Goal: Information Seeking & Learning: Learn about a topic

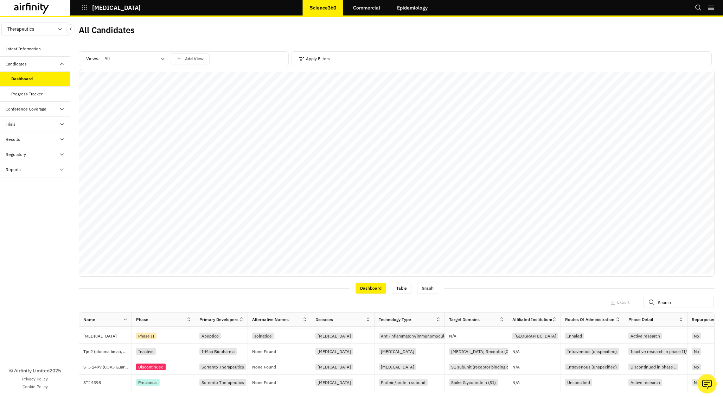
scroll to position [245, 0]
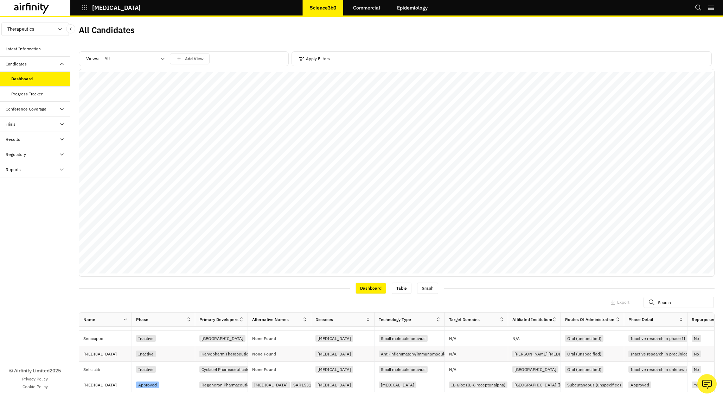
click at [115, 191] on p "Selinexor" at bounding box center [107, 353] width 48 height 7
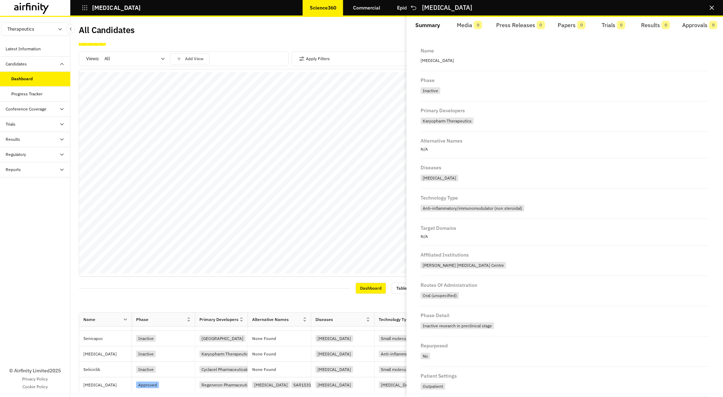
click at [713, 9] on icon "Close" at bounding box center [712, 8] width 4 height 4
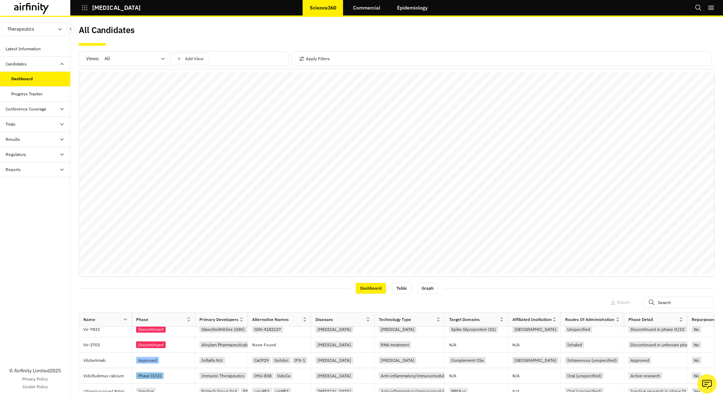
scroll to position [0, 0]
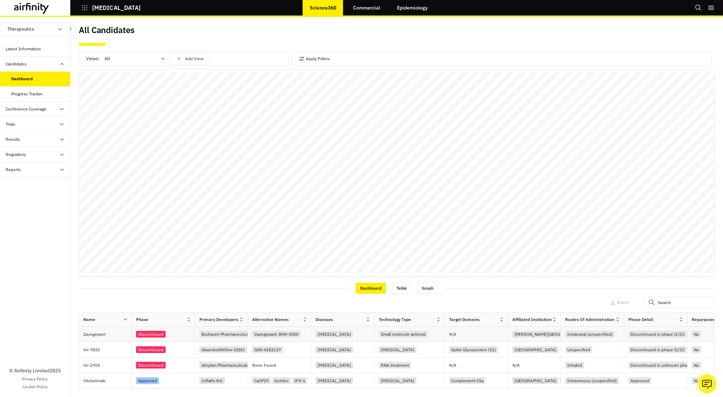
click at [182, 191] on div "Discontinued" at bounding box center [165, 333] width 59 height 9
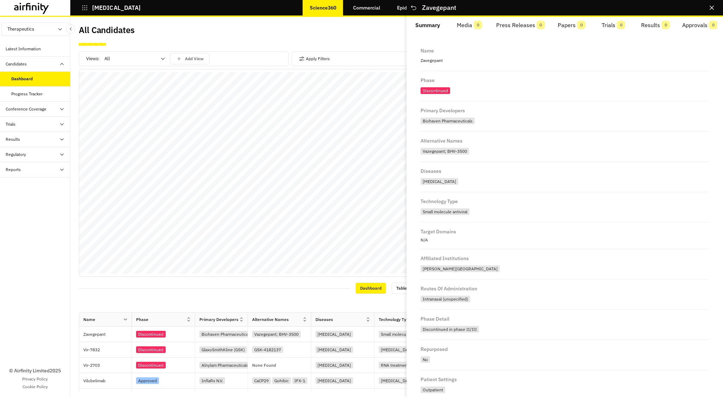
click at [482, 25] on button "Media 0" at bounding box center [469, 25] width 42 height 17
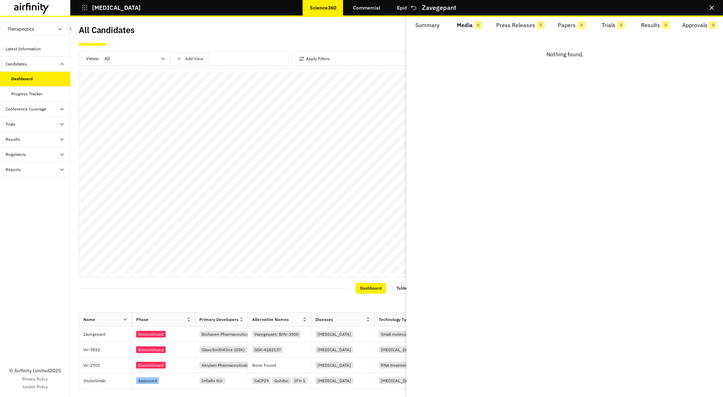
click at [521, 25] on button "Press Releases 0" at bounding box center [520, 25] width 60 height 17
click at [175, 191] on div "Discontinued" at bounding box center [165, 349] width 59 height 9
click at [170, 191] on div "Approved" at bounding box center [165, 380] width 59 height 9
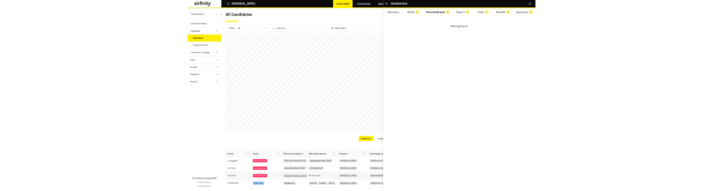
scroll to position [187, 0]
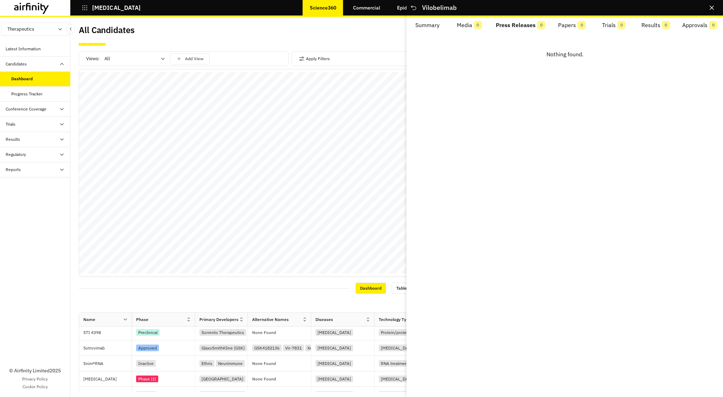
click at [712, 9] on icon "Close" at bounding box center [712, 8] width 4 height 4
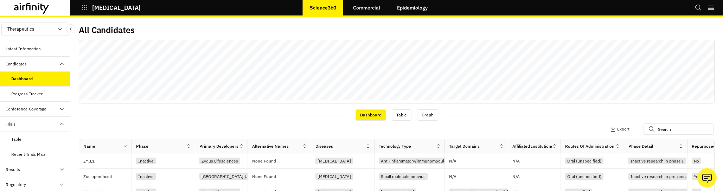
scroll to position [285, 0]
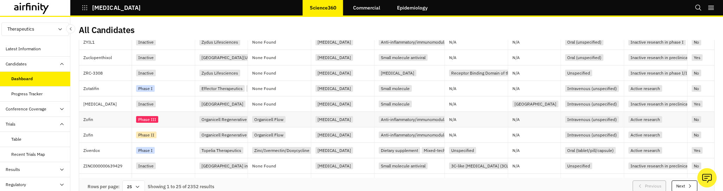
click at [178, 117] on div "Phase III" at bounding box center [165, 119] width 59 height 9
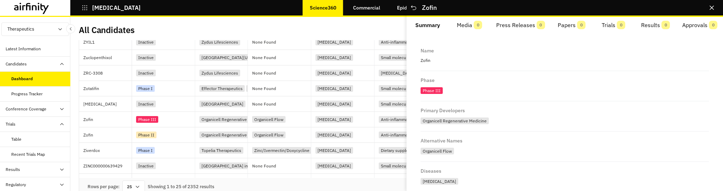
click at [480, 26] on span "0" at bounding box center [478, 25] width 8 height 8
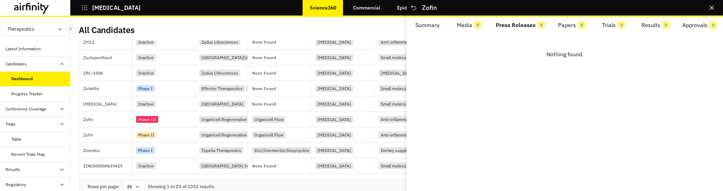
click at [526, 25] on button "Press Releases 0" at bounding box center [520, 25] width 61 height 17
click at [711, 7] on icon "Close" at bounding box center [712, 8] width 4 height 4
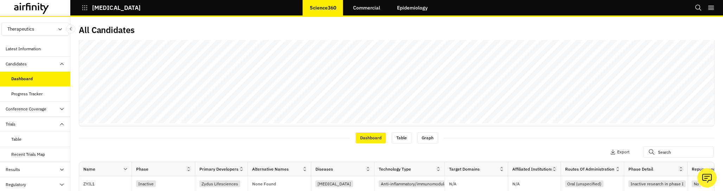
scroll to position [244, 0]
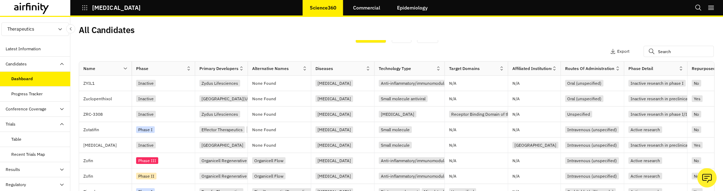
click at [127, 69] on icon at bounding box center [125, 68] width 5 height 5
click at [114, 103] on div "Sort Ascending" at bounding box center [95, 101] width 72 height 16
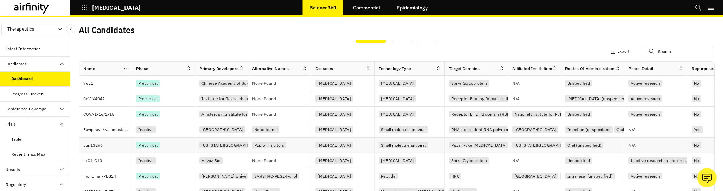
click at [114, 147] on p "Jun13296" at bounding box center [107, 145] width 48 height 7
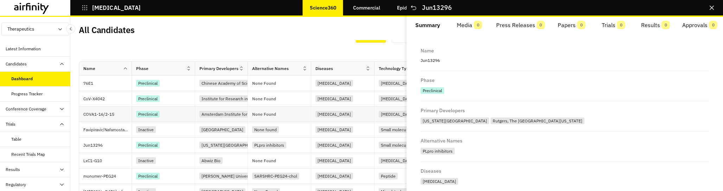
click at [180, 111] on div "Preclinical" at bounding box center [165, 113] width 59 height 9
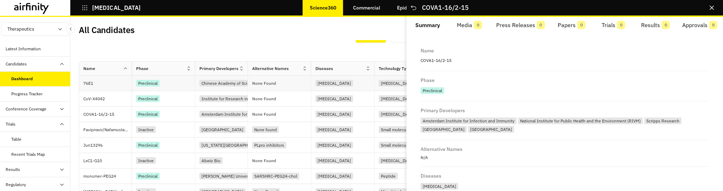
click at [179, 87] on div "Preclinical" at bounding box center [165, 82] width 59 height 9
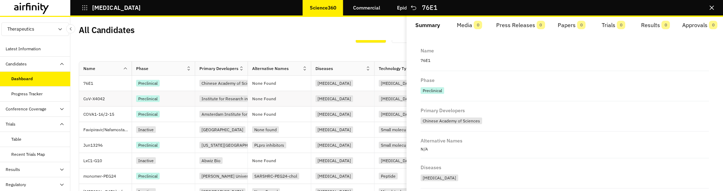
click at [179, 101] on div "Preclinical" at bounding box center [165, 98] width 59 height 9
click at [184, 123] on div "Inactive" at bounding box center [163, 129] width 63 height 15
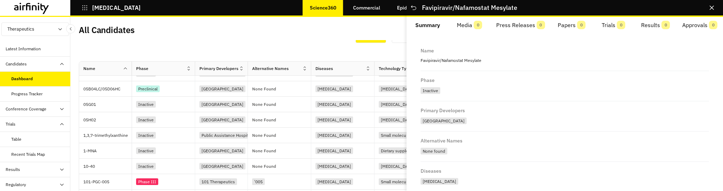
scroll to position [245, 0]
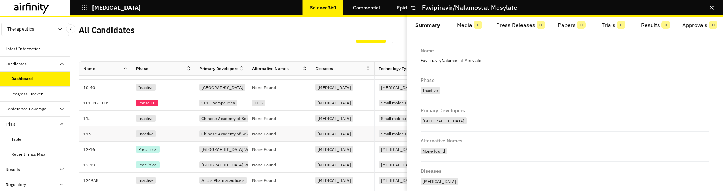
click at [173, 134] on div "Inactive" at bounding box center [165, 133] width 59 height 9
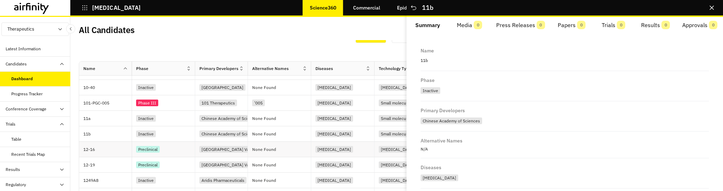
scroll to position [285, 0]
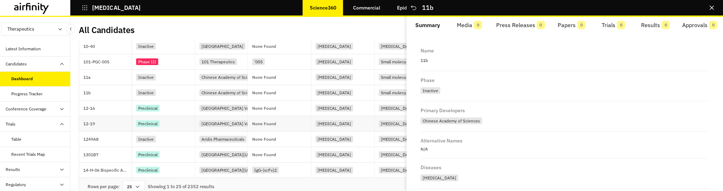
click at [174, 124] on div "Preclinical" at bounding box center [165, 123] width 59 height 9
click at [41, 108] on div "Conference Coverage" at bounding box center [26, 109] width 41 height 6
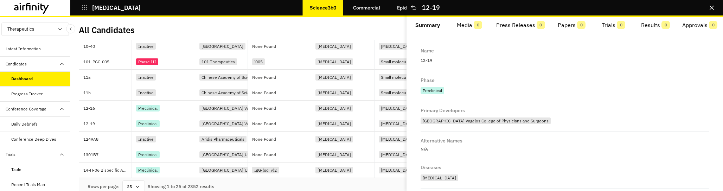
click at [41, 108] on div "Conference Coverage" at bounding box center [26, 109] width 41 height 6
click at [43, 136] on div "Table" at bounding box center [40, 139] width 59 height 6
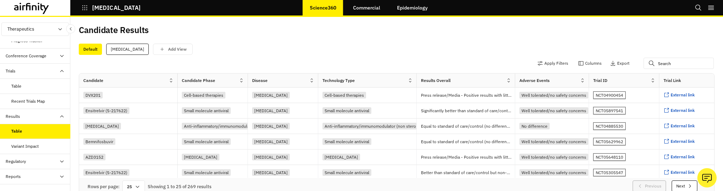
click at [30, 89] on div "Table" at bounding box center [40, 86] width 59 height 6
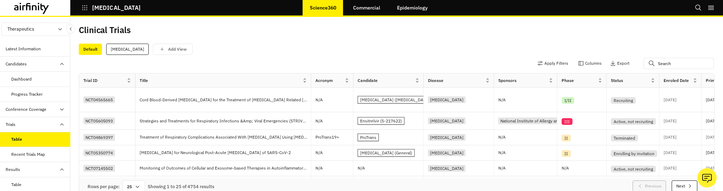
click at [41, 76] on div "Dashboard" at bounding box center [40, 79] width 59 height 6
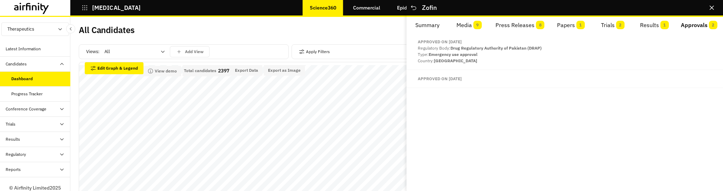
scroll to position [285, 0]
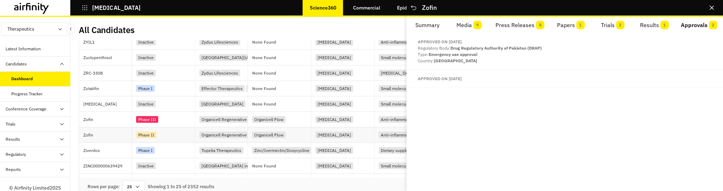
click at [174, 137] on div "Phase II" at bounding box center [165, 134] width 59 height 9
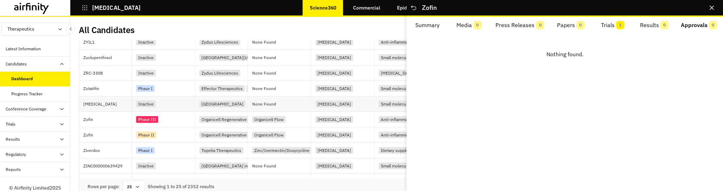
click at [181, 96] on div "Inactive" at bounding box center [163, 103] width 63 height 15
click at [180, 51] on div "Inactive" at bounding box center [163, 57] width 63 height 15
click at [173, 137] on div "Phase II" at bounding box center [165, 134] width 59 height 9
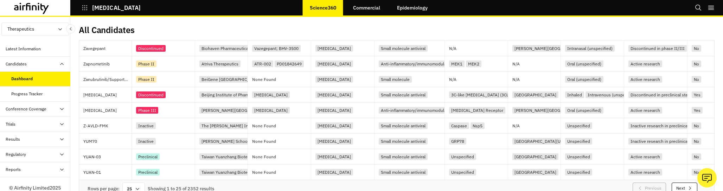
scroll to position [284, 0]
